Goal: Information Seeking & Learning: Learn about a topic

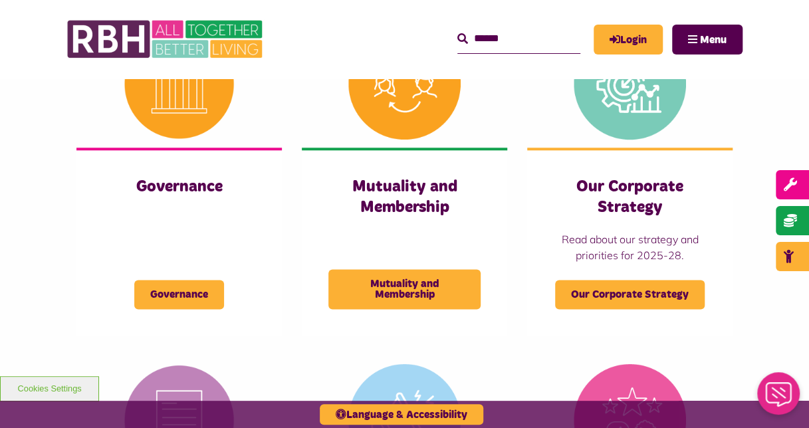
scroll to position [684, 0]
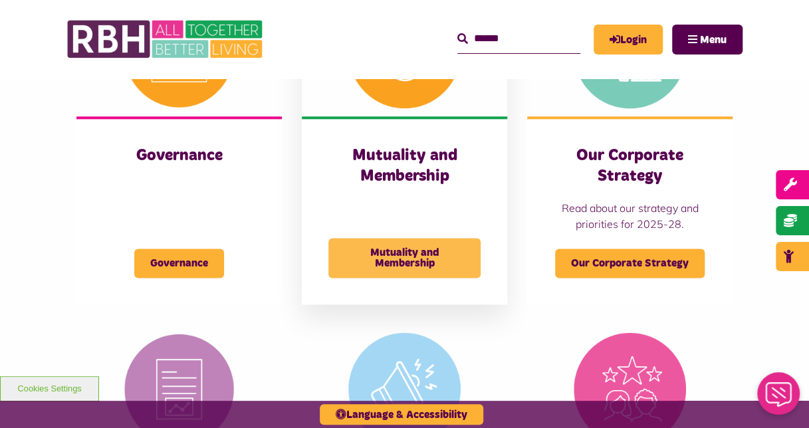
click at [414, 262] on span "Mutuality and Membership" at bounding box center [404, 258] width 152 height 40
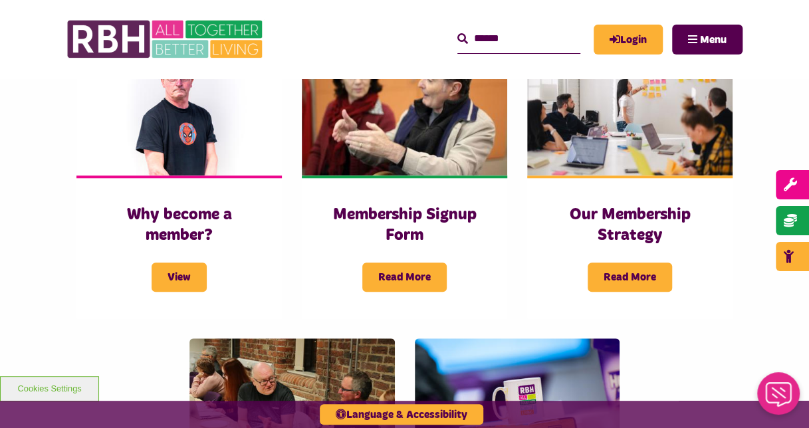
scroll to position [464, 0]
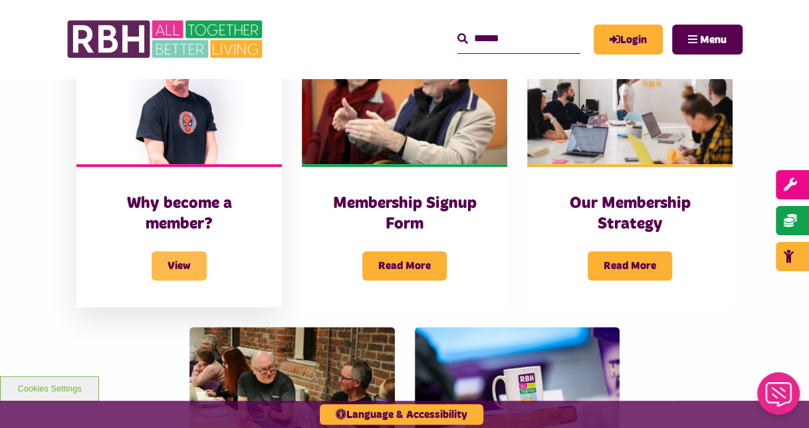
click at [162, 263] on span "View" at bounding box center [178, 265] width 55 height 29
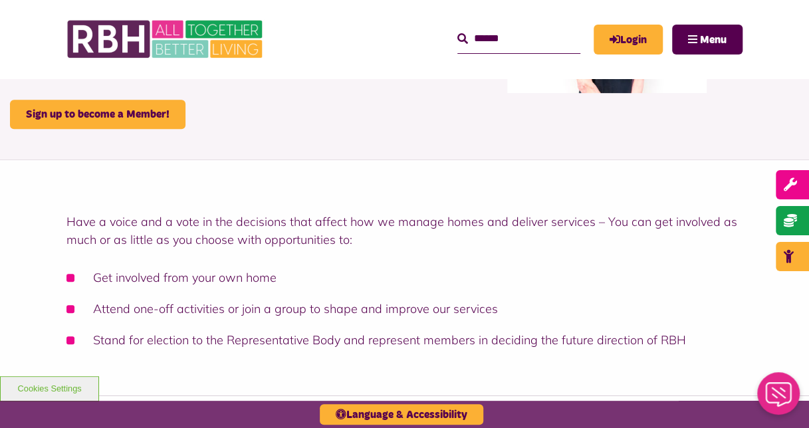
scroll to position [219, 0]
